Goal: Check status: Check status

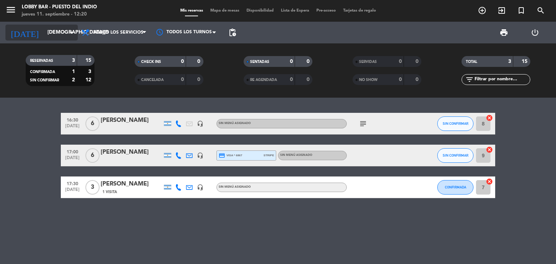
click at [72, 34] on icon "arrow_drop_down" at bounding box center [71, 32] width 9 height 9
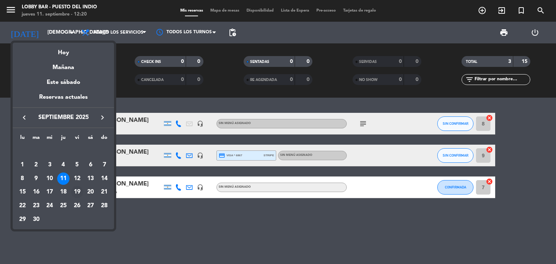
click at [78, 191] on div "19" at bounding box center [77, 192] width 12 height 12
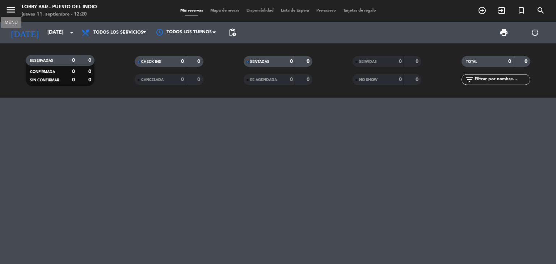
click at [16, 9] on icon "menu" at bounding box center [10, 9] width 11 height 11
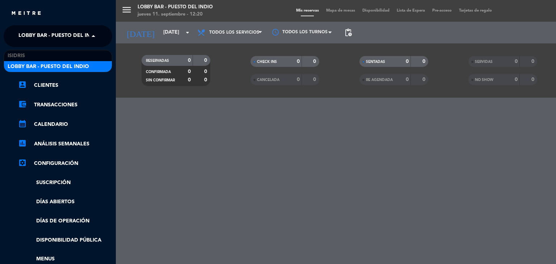
click at [94, 36] on span at bounding box center [95, 36] width 12 height 15
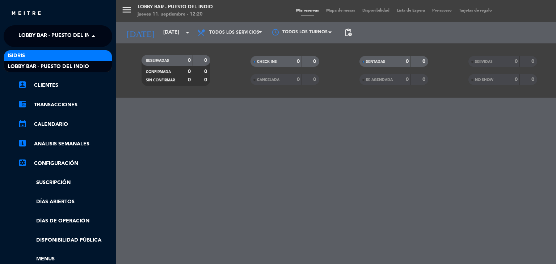
click at [69, 52] on div "isidris" at bounding box center [58, 55] width 108 height 11
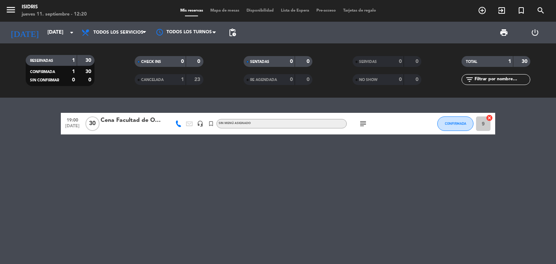
click at [117, 122] on div "Cena Facultad de Odontologia" at bounding box center [132, 120] width 62 height 9
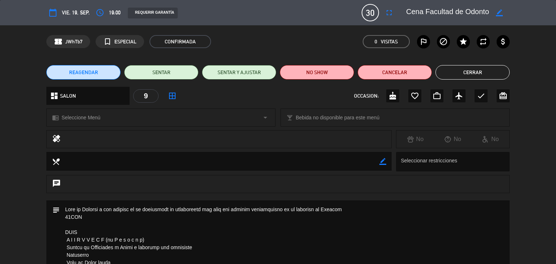
click at [487, 75] on button "Cerrar" at bounding box center [473, 72] width 74 height 14
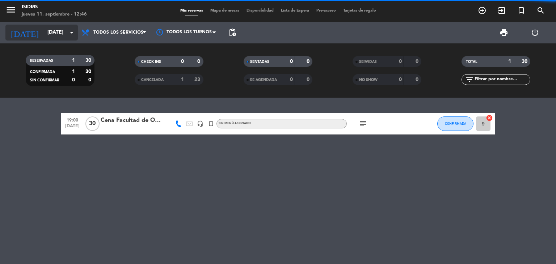
click at [58, 34] on input "[DATE]" at bounding box center [78, 32] width 69 height 13
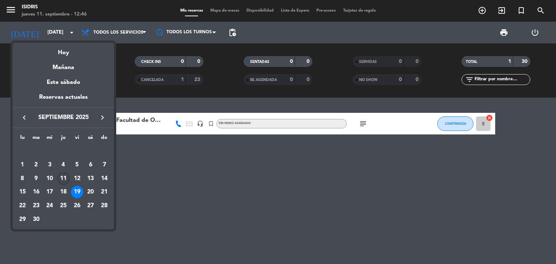
click at [64, 178] on div "11" at bounding box center [63, 179] width 12 height 12
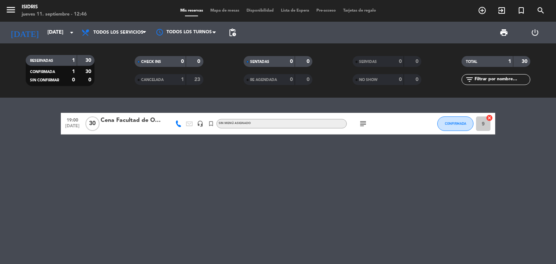
type input "[DEMOGRAPHIC_DATA][DATE]"
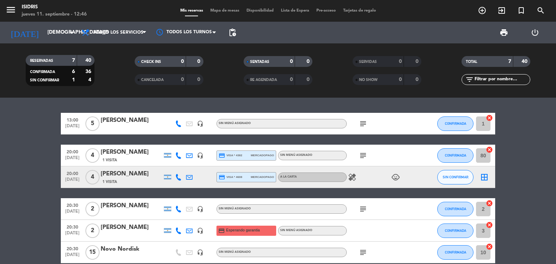
click at [130, 124] on div "[PERSON_NAME]" at bounding box center [132, 120] width 62 height 9
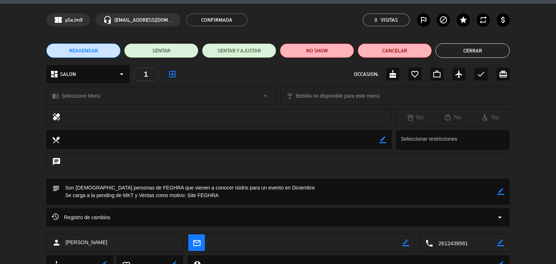
scroll to position [53, 0]
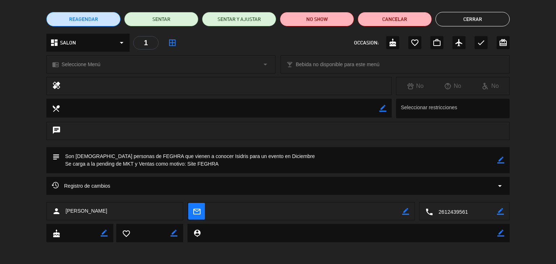
click at [122, 174] on div "subject border_color" at bounding box center [278, 162] width 556 height 30
